Goal: Task Accomplishment & Management: Manage account settings

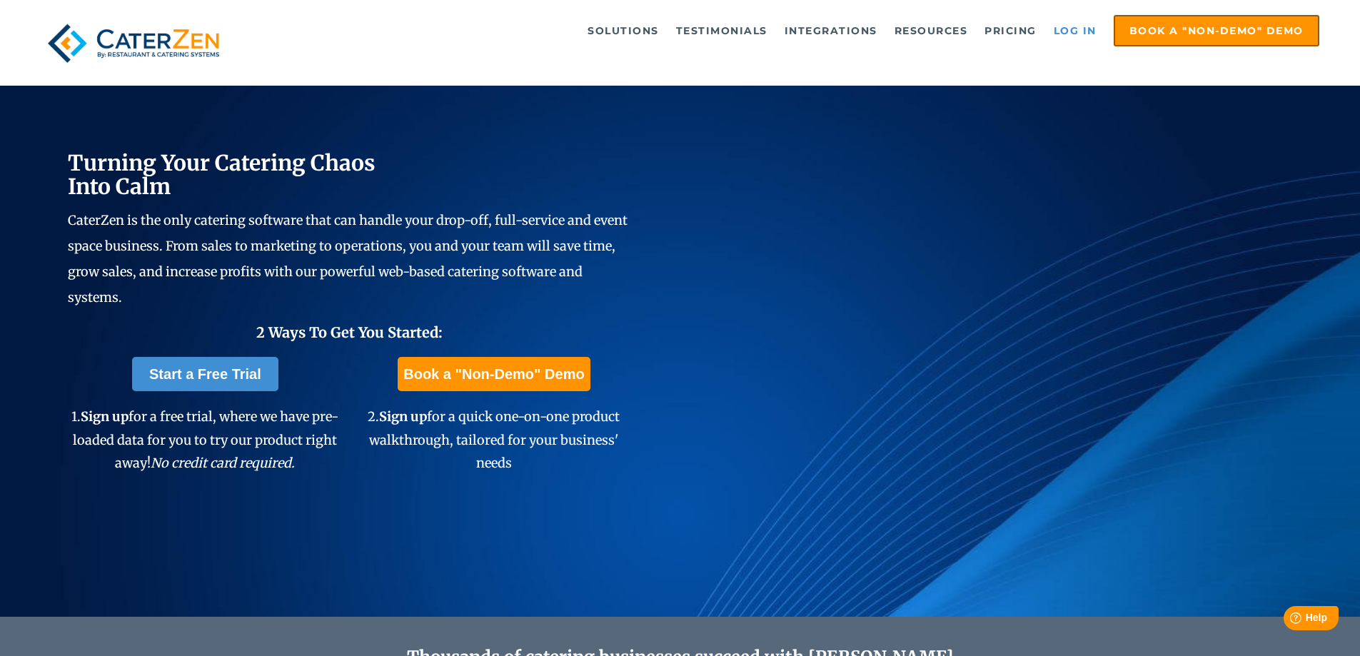
click at [1092, 29] on link "Log in" at bounding box center [1075, 30] width 57 height 29
click at [1067, 26] on link "Log in" at bounding box center [1075, 30] width 57 height 29
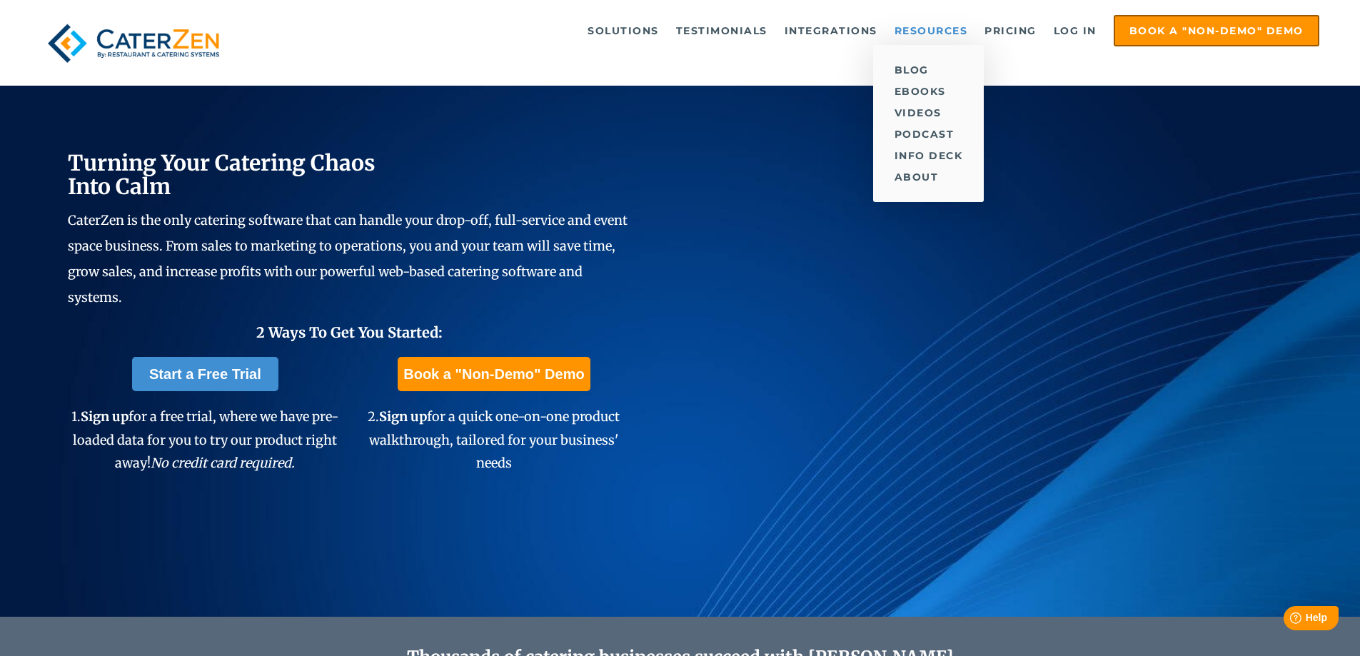
click at [1063, 26] on link "Log in" at bounding box center [1075, 30] width 57 height 29
